Goal: Navigation & Orientation: Find specific page/section

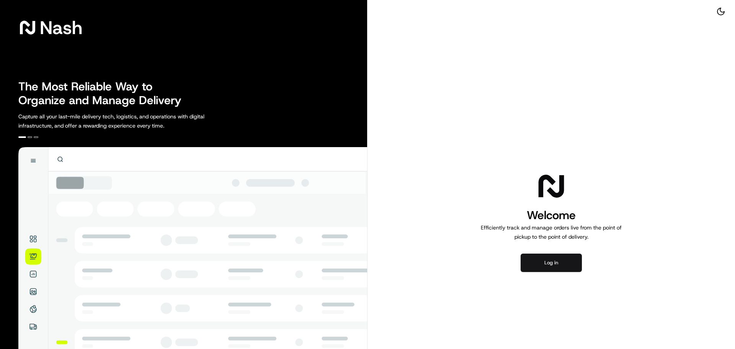
click at [547, 263] on button "Log in" at bounding box center [551, 262] width 61 height 18
